Goal: Task Accomplishment & Management: Use online tool/utility

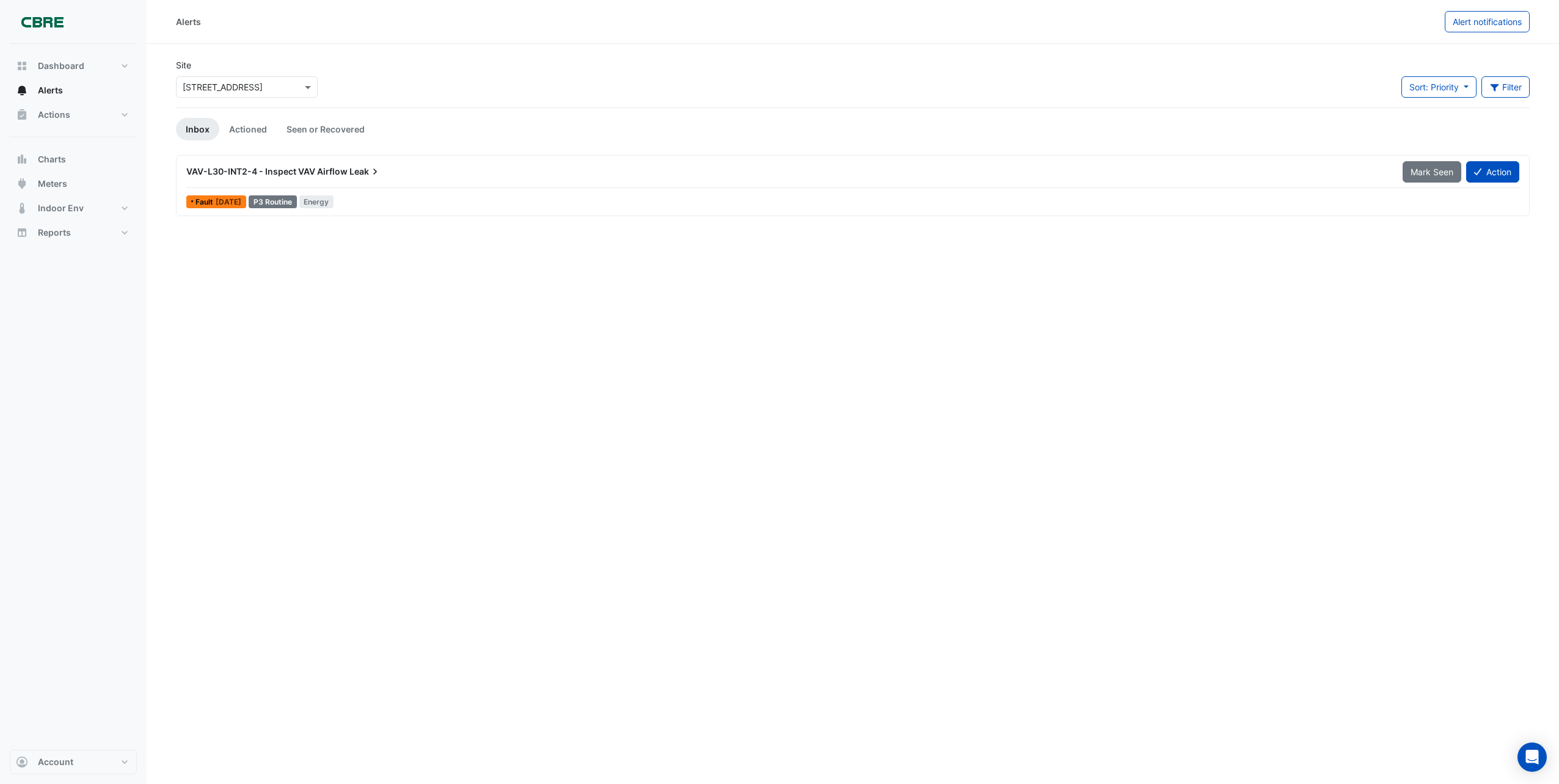
click at [330, 170] on span "VAV-L30-INT2-4 - Inspect VAV Airflow" at bounding box center [266, 172] width 162 height 11
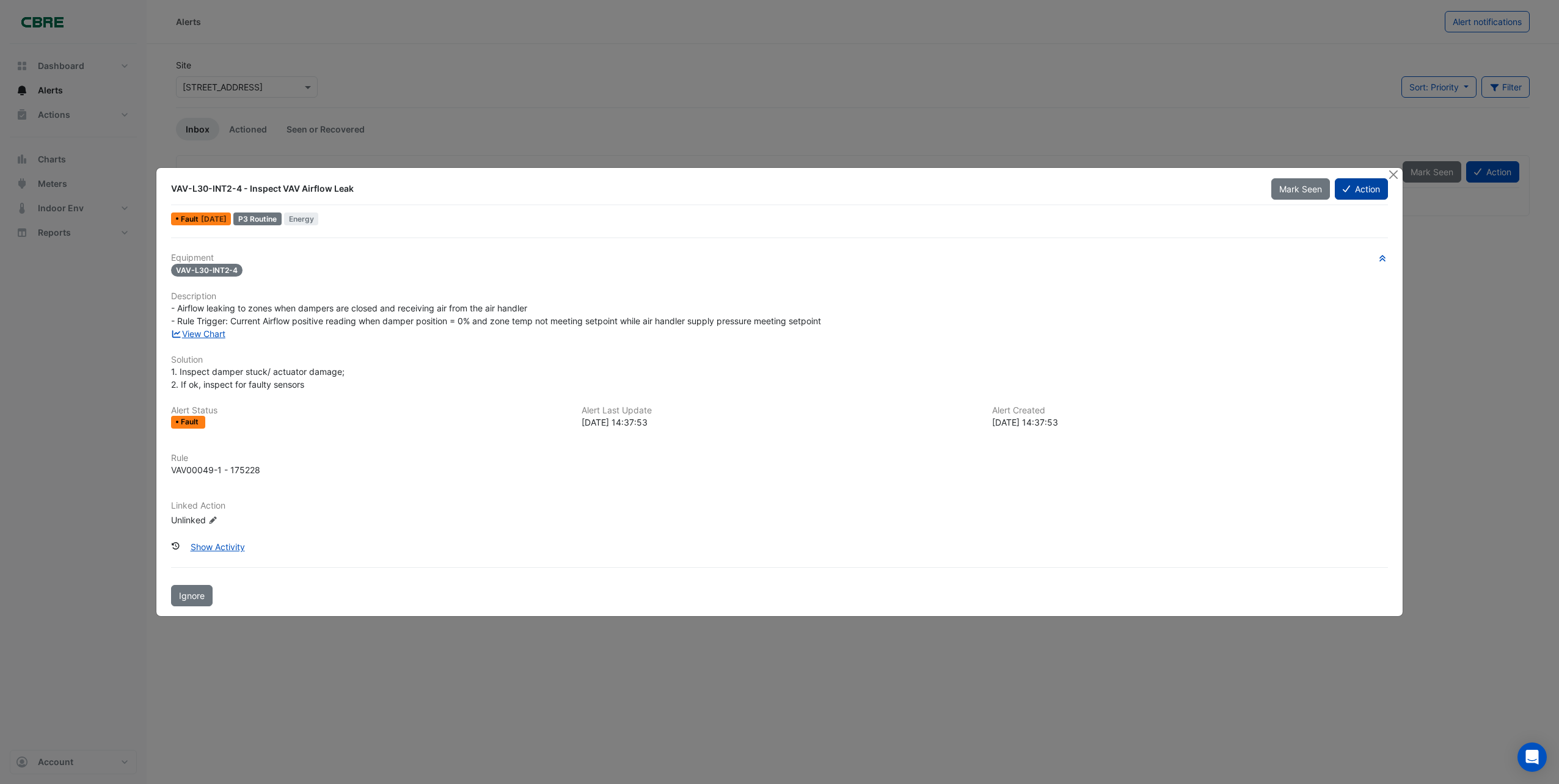
click at [1359, 186] on button "Action" at bounding box center [1361, 189] width 53 height 21
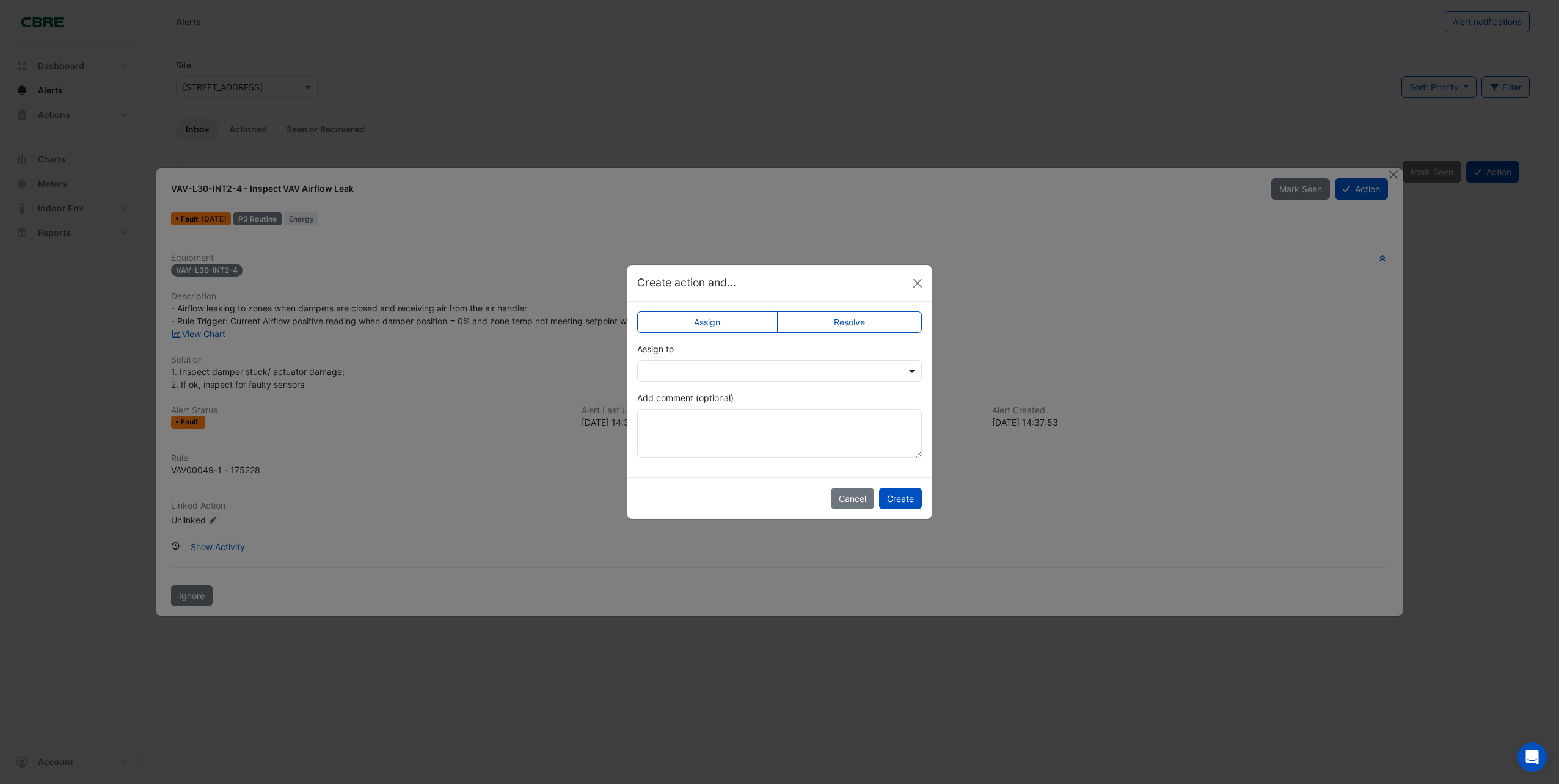
click at [910, 371] on span at bounding box center [914, 371] width 15 height 13
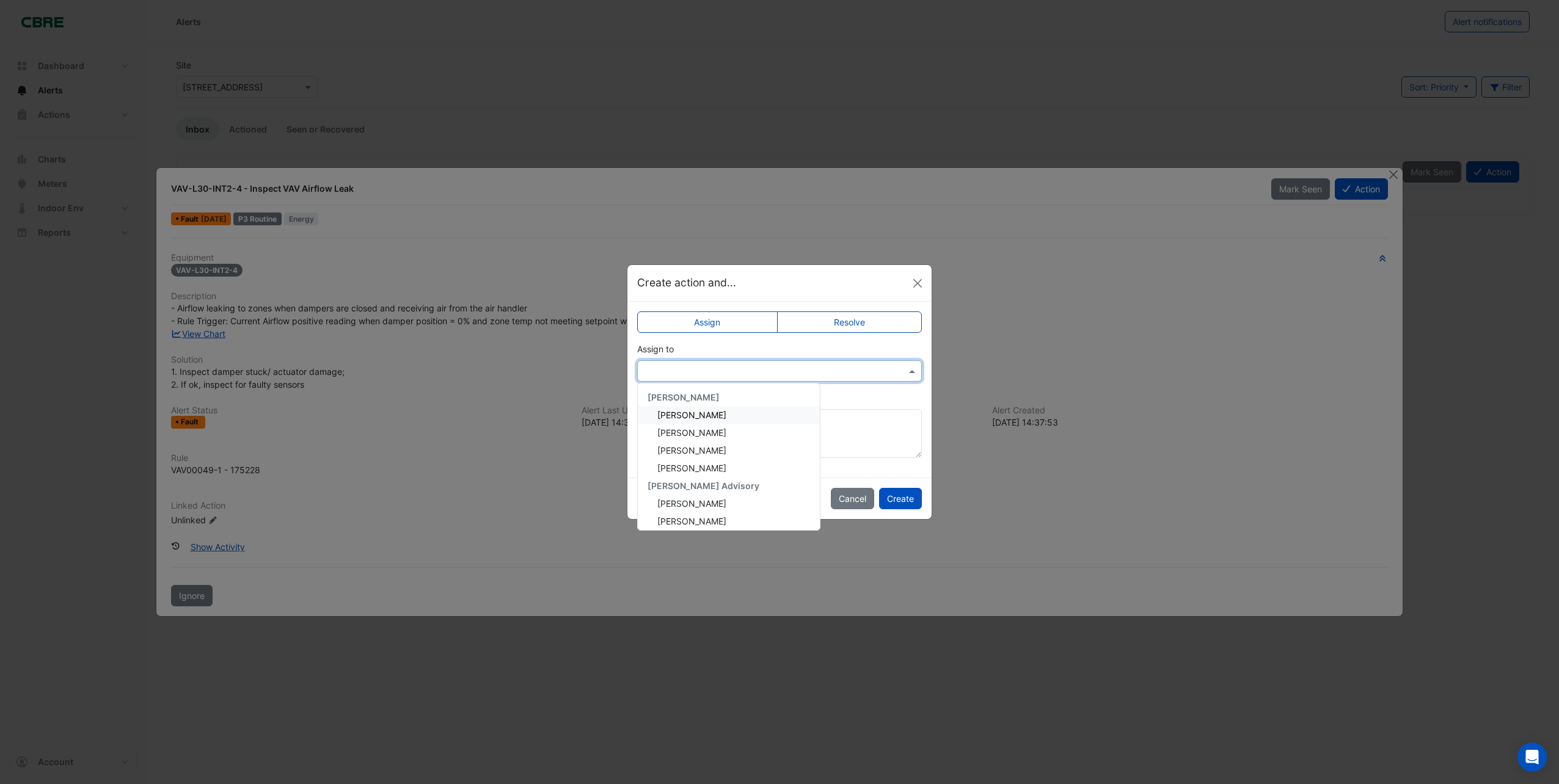
click at [705, 416] on span "[PERSON_NAME]" at bounding box center [691, 415] width 69 height 11
click at [916, 503] on button "Create" at bounding box center [900, 498] width 43 height 21
